Goal: Information Seeking & Learning: Learn about a topic

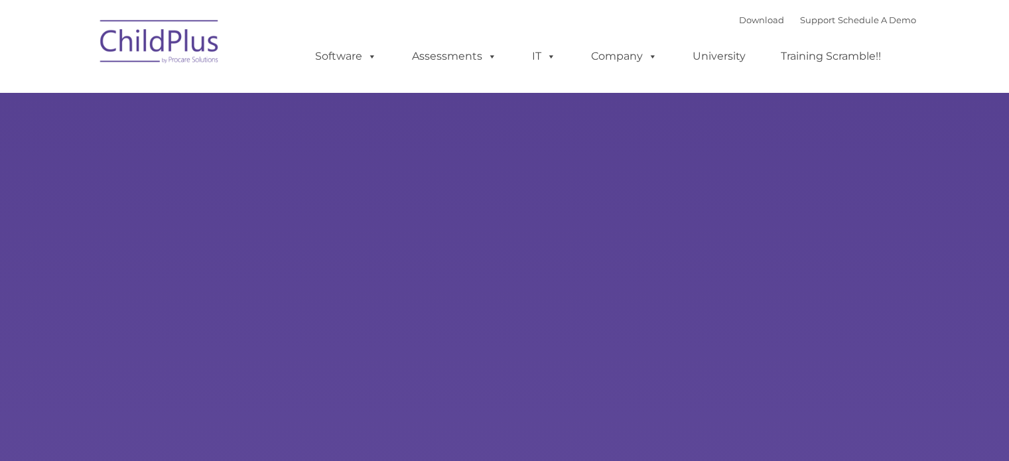
type input ""
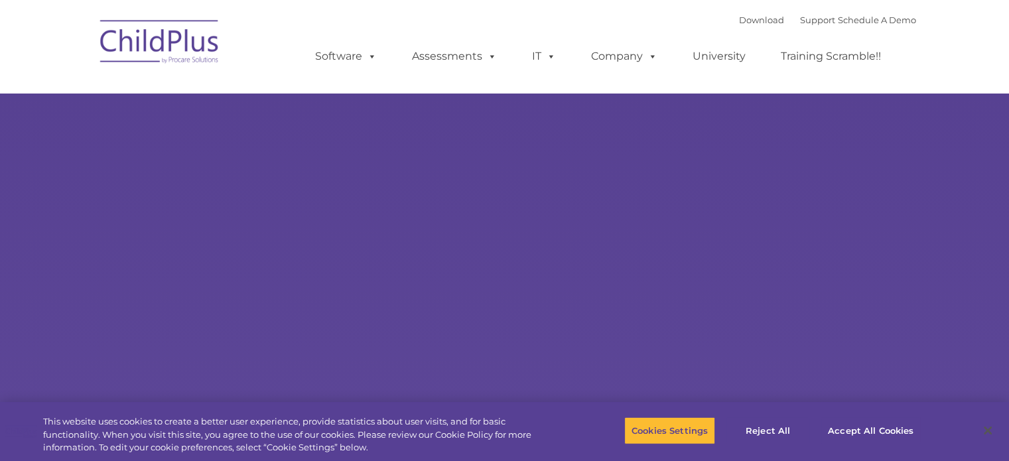
select select "MEDIUM"
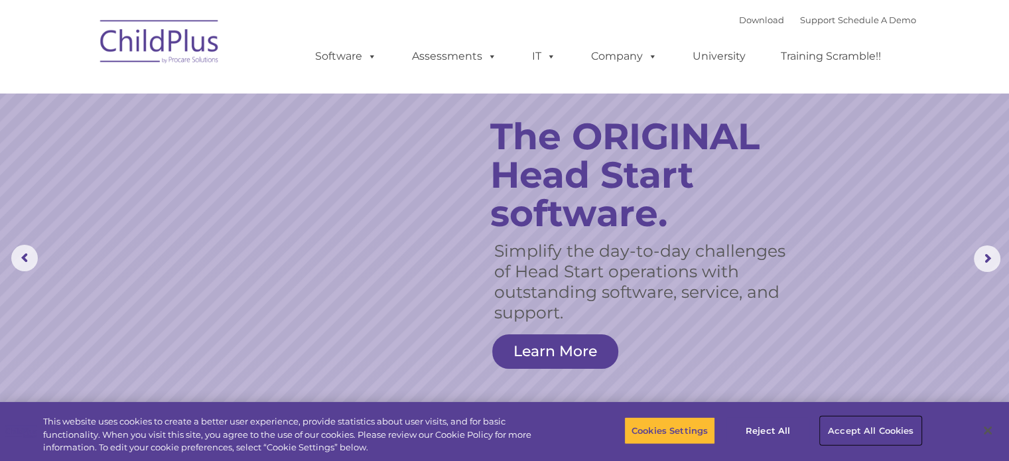
click at [892, 431] on button "Accept All Cookies" at bounding box center [870, 430] width 100 height 28
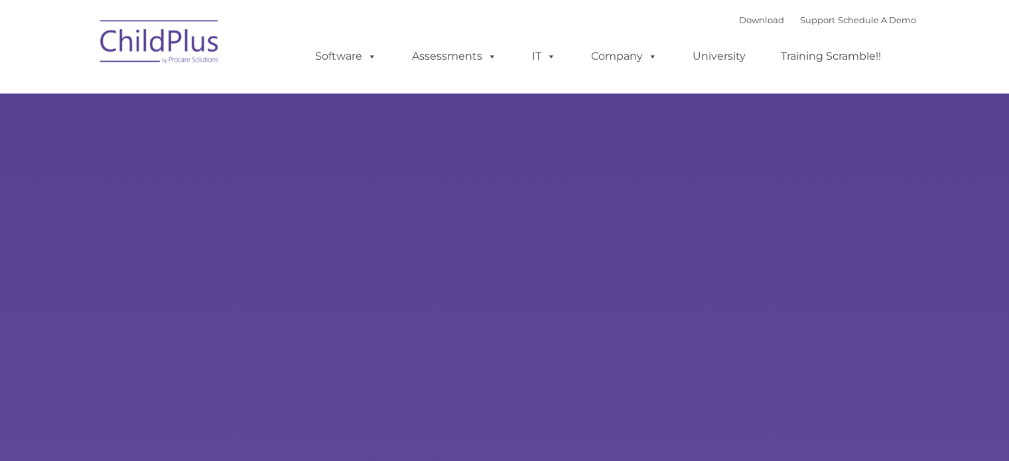
type input ""
select select "MEDIUM"
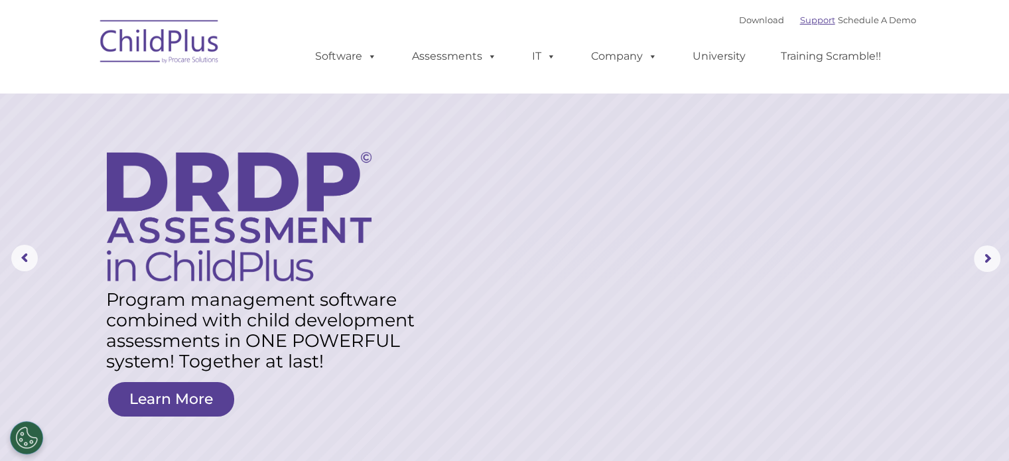
click at [806, 18] on link "Support" at bounding box center [817, 20] width 35 height 11
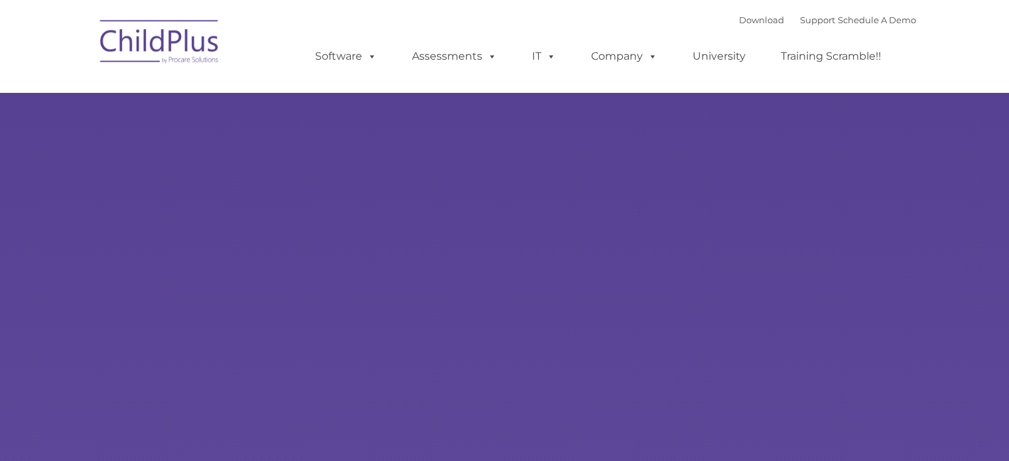
type input ""
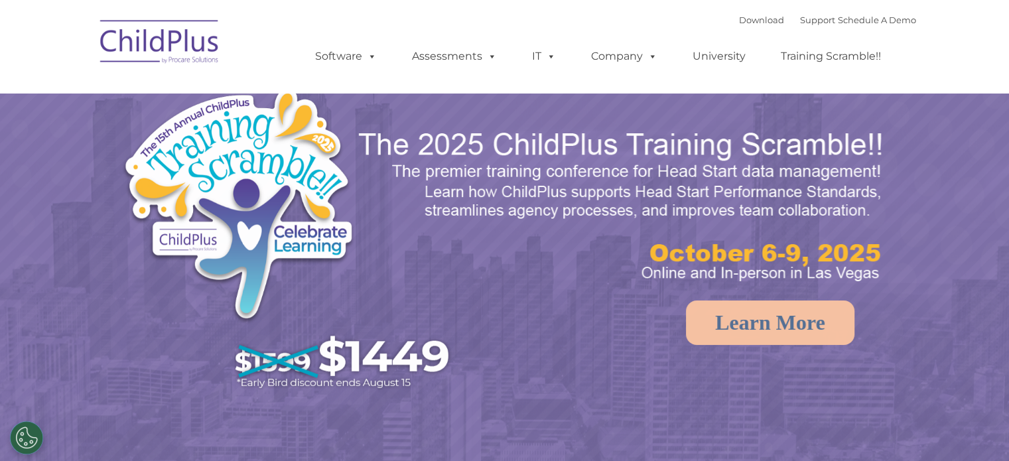
select select "MEDIUM"
